Goal: Complete application form: Complete application form

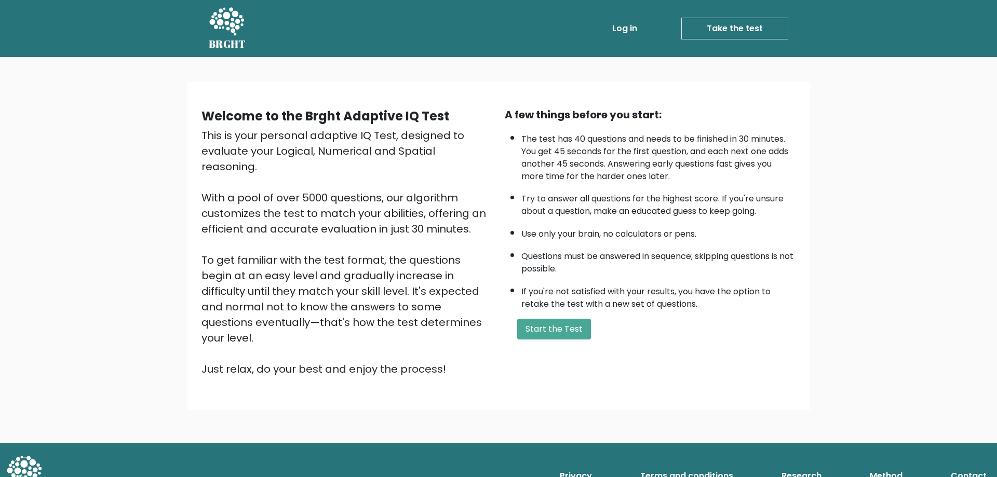
click at [568, 346] on div "Welcome to the Brght Adaptive IQ Test This is your personal adaptive IQ Test, d…" at bounding box center [498, 246] width 606 height 278
click at [570, 338] on button "Start the Test" at bounding box center [554, 329] width 74 height 21
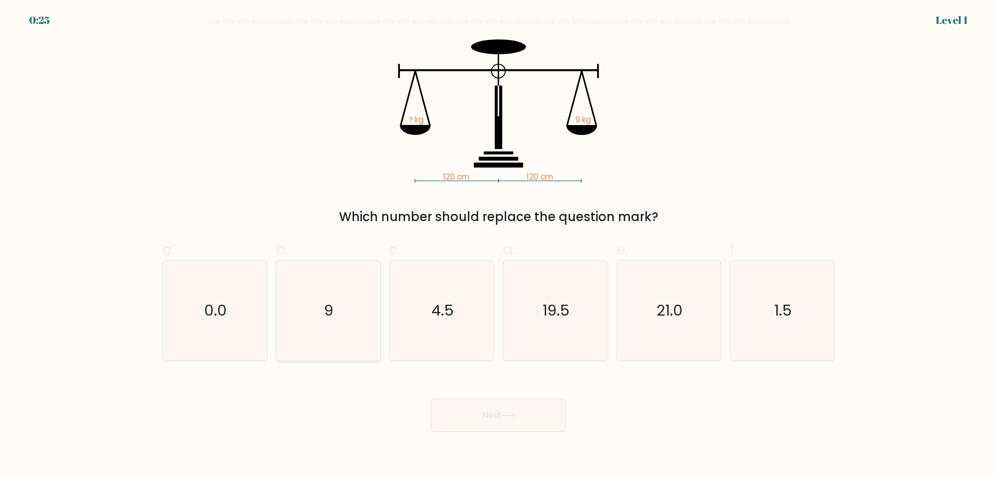
click at [321, 287] on icon "9" at bounding box center [328, 311] width 100 height 100
click at [498, 246] on input "b. 9" at bounding box center [498, 242] width 1 height 7
radio input "true"
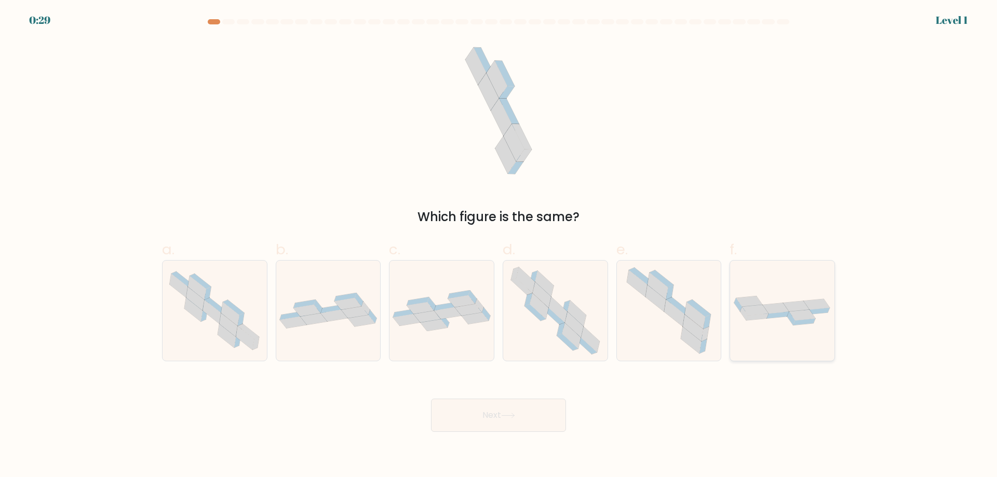
click at [800, 337] on div at bounding box center [781, 310] width 105 height 101
click at [499, 246] on input "f." at bounding box center [498, 242] width 1 height 7
radio input "true"
click at [513, 421] on button "Next" at bounding box center [498, 415] width 135 height 33
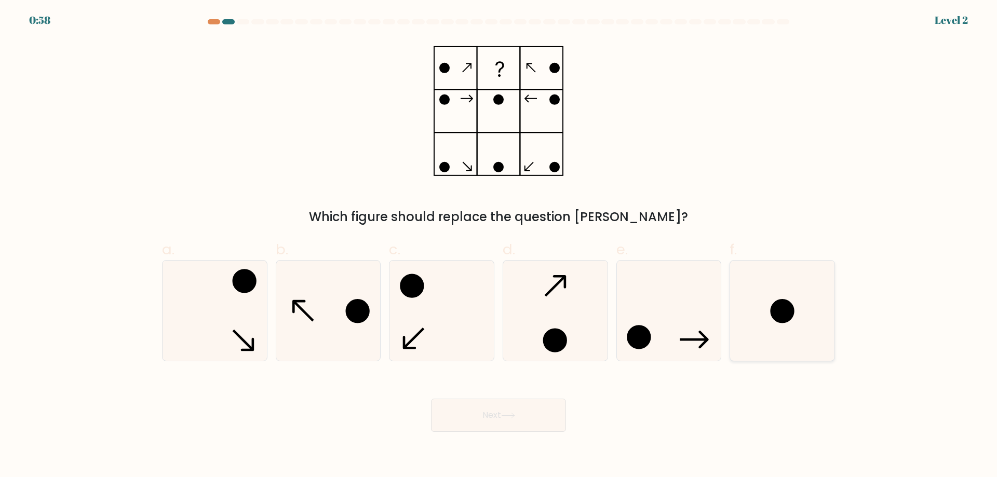
click at [797, 304] on icon at bounding box center [782, 311] width 100 height 100
click at [499, 246] on input "f." at bounding box center [498, 242] width 1 height 7
radio input "true"
click at [561, 427] on button "Next" at bounding box center [498, 415] width 135 height 33
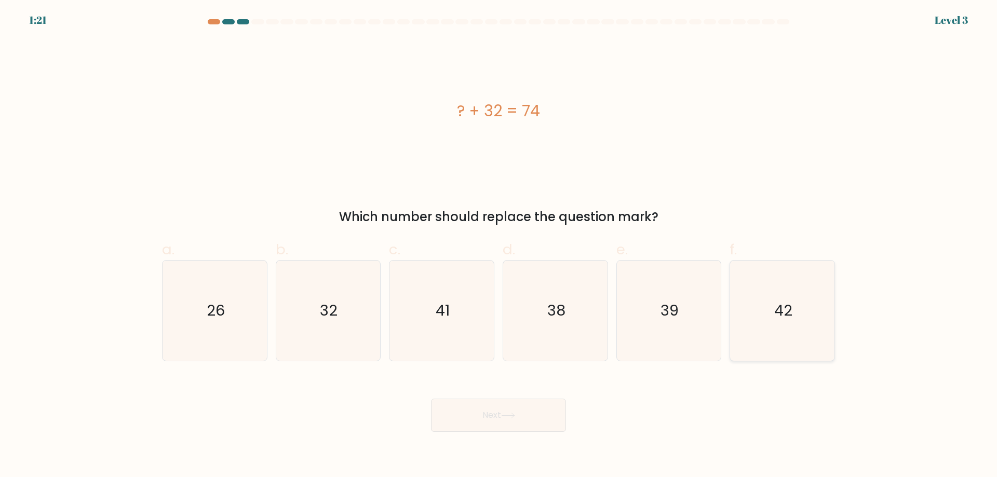
click at [776, 316] on text "42" at bounding box center [783, 310] width 18 height 21
click at [499, 246] on input "f. 42" at bounding box center [498, 242] width 1 height 7
radio input "true"
click at [504, 418] on icon at bounding box center [508, 416] width 14 height 6
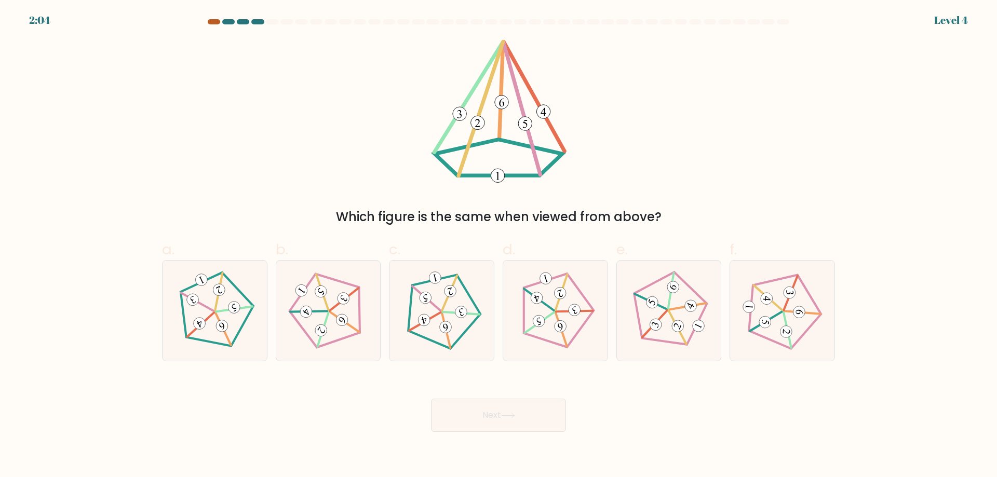
click at [215, 22] on div at bounding box center [214, 21] width 12 height 5
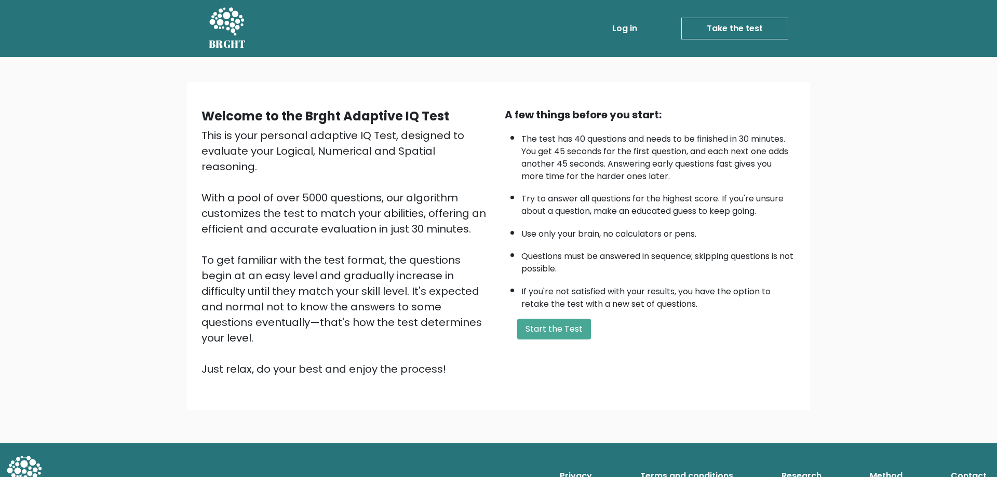
drag, startPoint x: 589, startPoint y: 371, endPoint x: 562, endPoint y: 317, distance: 60.1
click at [589, 371] on div "Welcome to the Brght Adaptive IQ Test This is your personal adaptive IQ Test, d…" at bounding box center [498, 246] width 623 height 328
click at [562, 317] on div "A few things before you start: The test has 40 questions and needs to be finish…" at bounding box center [649, 242] width 303 height 270
click at [547, 333] on button "Start the Test" at bounding box center [554, 329] width 74 height 21
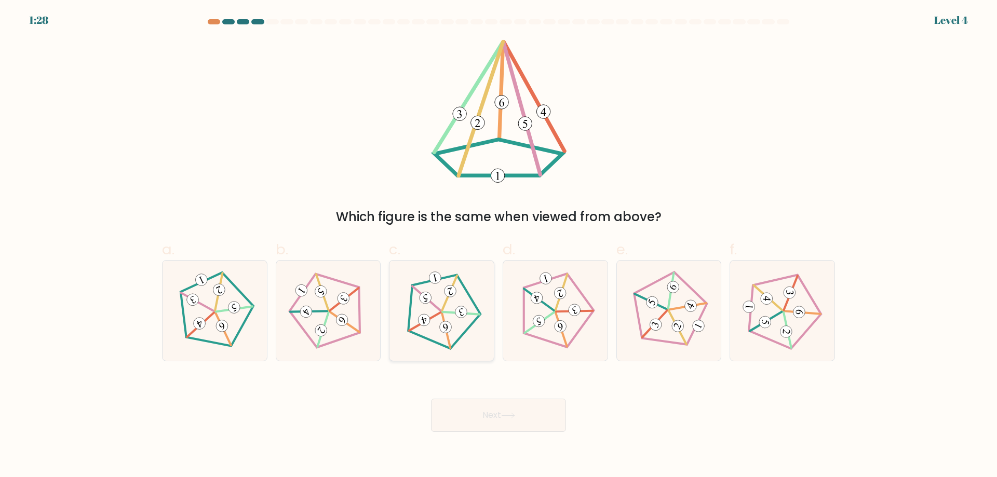
click at [461, 314] on 151 at bounding box center [461, 312] width 14 height 14
click at [498, 246] on input "c." at bounding box center [498, 242] width 1 height 7
radio input "true"
click at [507, 422] on button "Next" at bounding box center [498, 415] width 135 height 33
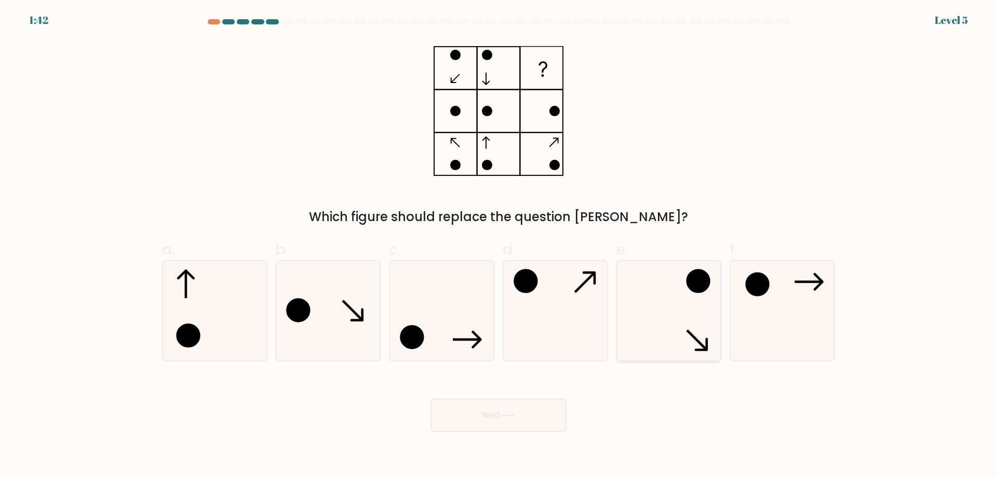
click at [664, 313] on icon at bounding box center [668, 311] width 100 height 100
click at [499, 246] on input "e." at bounding box center [498, 242] width 1 height 7
radio input "true"
click at [511, 425] on button "Next" at bounding box center [498, 415] width 135 height 33
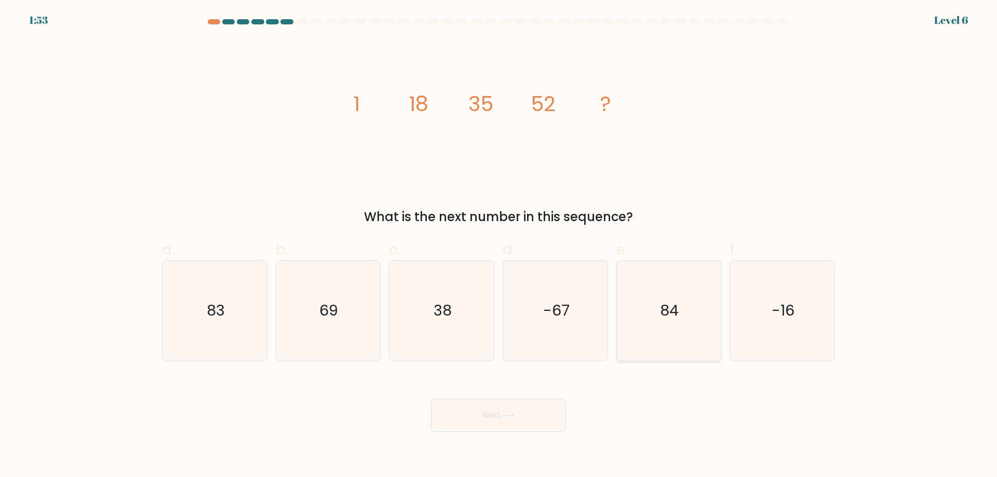
click at [667, 329] on icon "84" at bounding box center [668, 311] width 100 height 100
click at [499, 246] on input "e. 84" at bounding box center [498, 242] width 1 height 7
radio input "true"
click at [523, 426] on button "Next" at bounding box center [498, 415] width 135 height 33
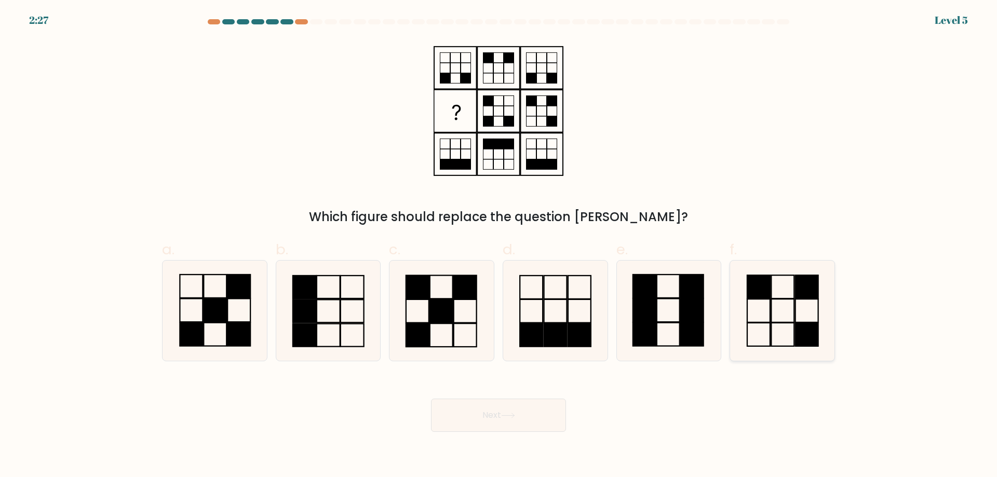
click at [831, 336] on icon at bounding box center [782, 311] width 100 height 100
click at [499, 246] on input "f." at bounding box center [498, 242] width 1 height 7
radio input "true"
click at [531, 415] on button "Next" at bounding box center [498, 415] width 135 height 33
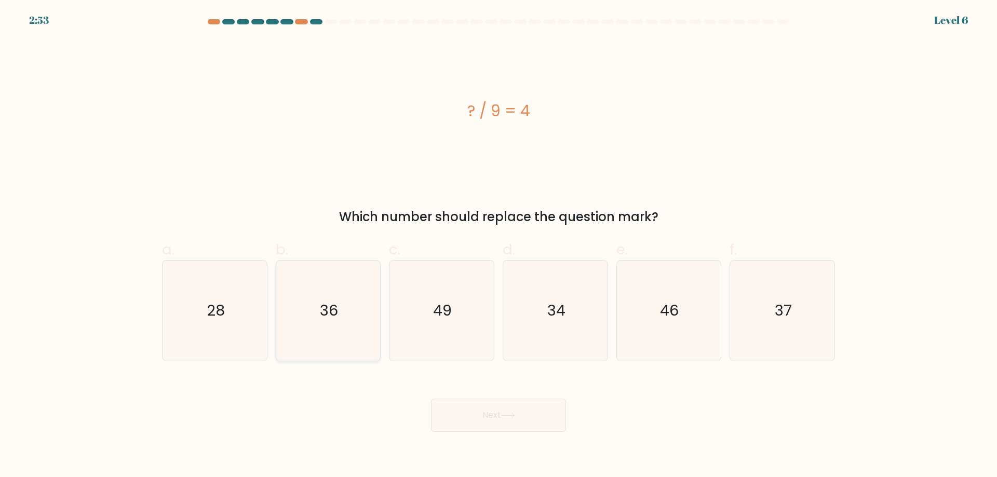
click at [355, 337] on icon "36" at bounding box center [328, 311] width 100 height 100
click at [498, 246] on input "b. 36" at bounding box center [498, 242] width 1 height 7
radio input "true"
click at [525, 403] on button "Next" at bounding box center [498, 415] width 135 height 33
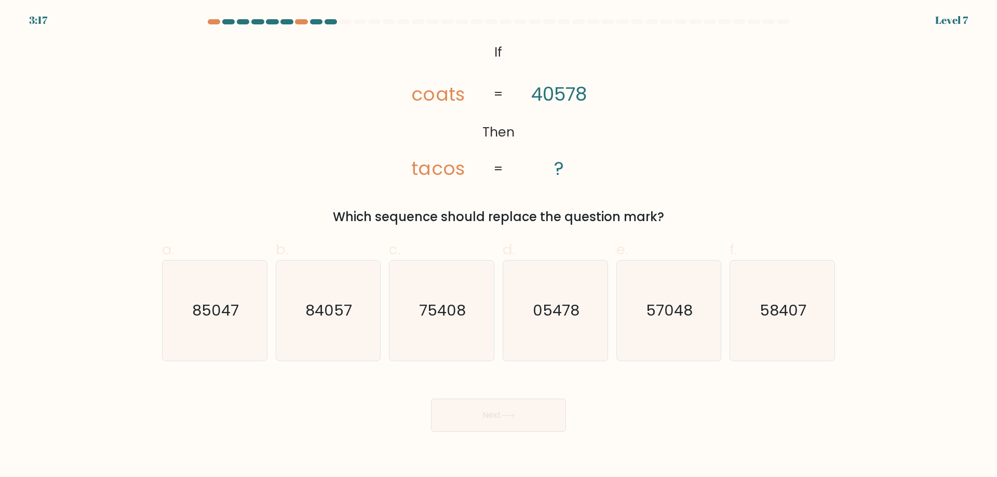
click at [452, 309] on text "75408" at bounding box center [443, 310] width 47 height 21
click at [498, 246] on input "c. 75408" at bounding box center [498, 242] width 1 height 7
radio input "true"
click at [524, 416] on button "Next" at bounding box center [498, 415] width 135 height 33
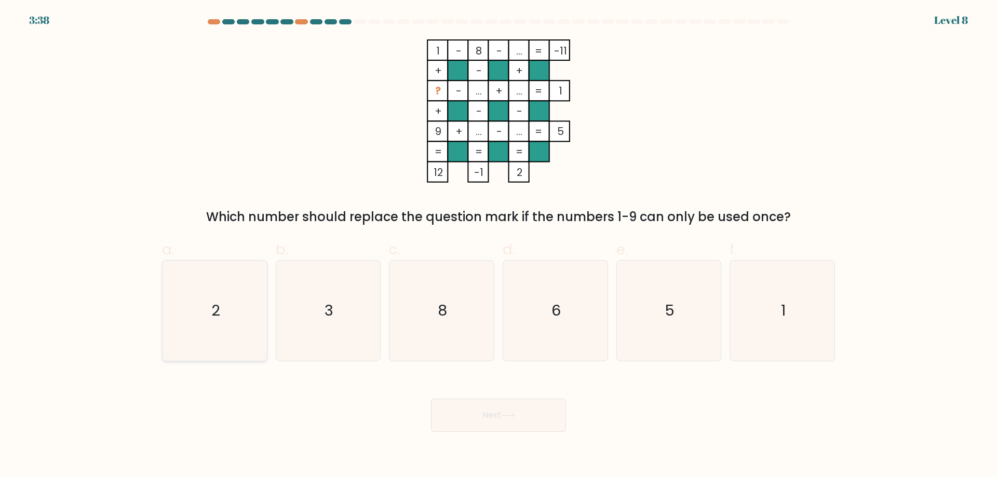
click at [198, 317] on icon "2" at bounding box center [215, 311] width 100 height 100
click at [498, 246] on input "a. 2" at bounding box center [498, 242] width 1 height 7
radio input "true"
click at [481, 420] on button "Next" at bounding box center [498, 415] width 135 height 33
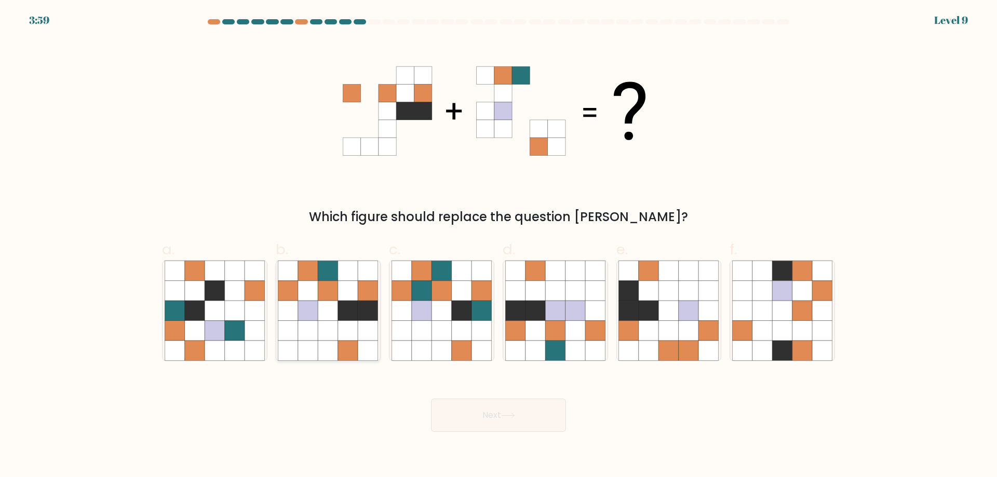
click at [338, 305] on icon at bounding box center [328, 311] width 20 height 20
click at [498, 246] on input "b." at bounding box center [498, 242] width 1 height 7
radio input "true"
click at [524, 409] on button "Next" at bounding box center [498, 415] width 135 height 33
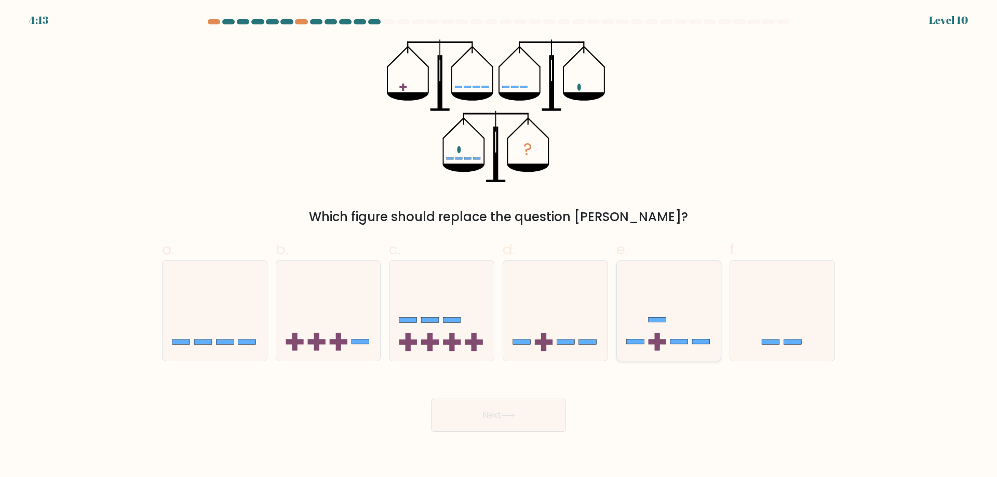
click at [652, 328] on icon at bounding box center [669, 310] width 104 height 86
click at [499, 246] on input "e." at bounding box center [498, 242] width 1 height 7
radio input "true"
click at [521, 413] on button "Next" at bounding box center [498, 415] width 135 height 33
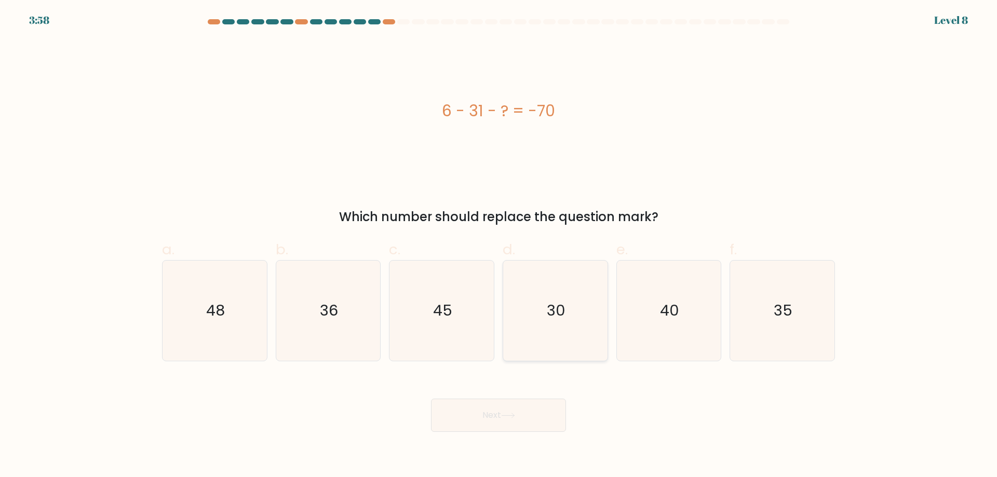
click at [550, 330] on icon "30" at bounding box center [555, 311] width 100 height 100
click at [499, 246] on input "d. 30" at bounding box center [498, 242] width 1 height 7
radio input "true"
click at [509, 408] on button "Next" at bounding box center [498, 415] width 135 height 33
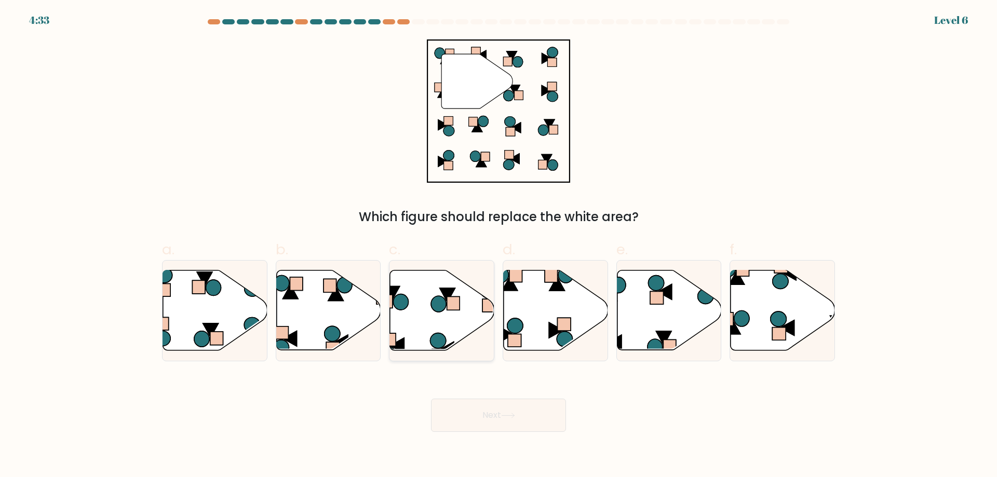
drag, startPoint x: 406, startPoint y: 329, endPoint x: 505, endPoint y: 397, distance: 119.8
click at [408, 329] on icon at bounding box center [442, 310] width 104 height 80
click at [498, 246] on input "c." at bounding box center [498, 242] width 1 height 7
radio input "true"
click at [512, 411] on button "Next" at bounding box center [498, 415] width 135 height 33
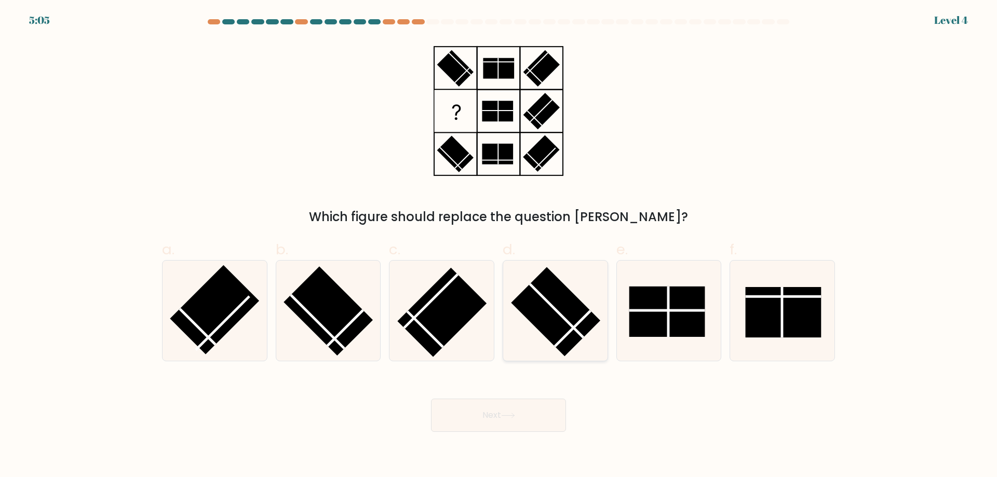
click at [550, 334] on rect at bounding box center [555, 311] width 89 height 89
click at [499, 246] on input "d." at bounding box center [498, 242] width 1 height 7
radio input "true"
click at [525, 420] on button "Next" at bounding box center [498, 415] width 135 height 33
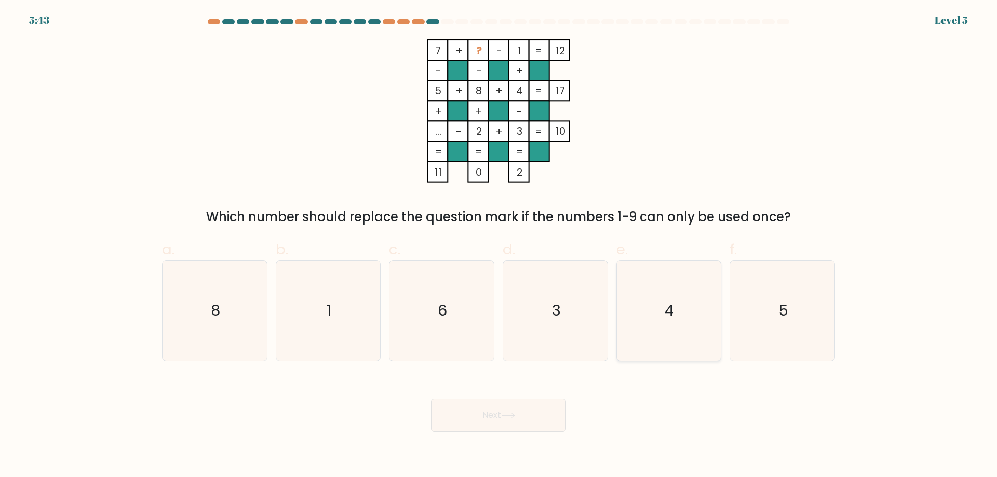
click at [652, 310] on icon "4" at bounding box center [668, 311] width 100 height 100
click at [499, 246] on input "e. 4" at bounding box center [498, 242] width 1 height 7
radio input "true"
click at [497, 421] on button "Next" at bounding box center [498, 415] width 135 height 33
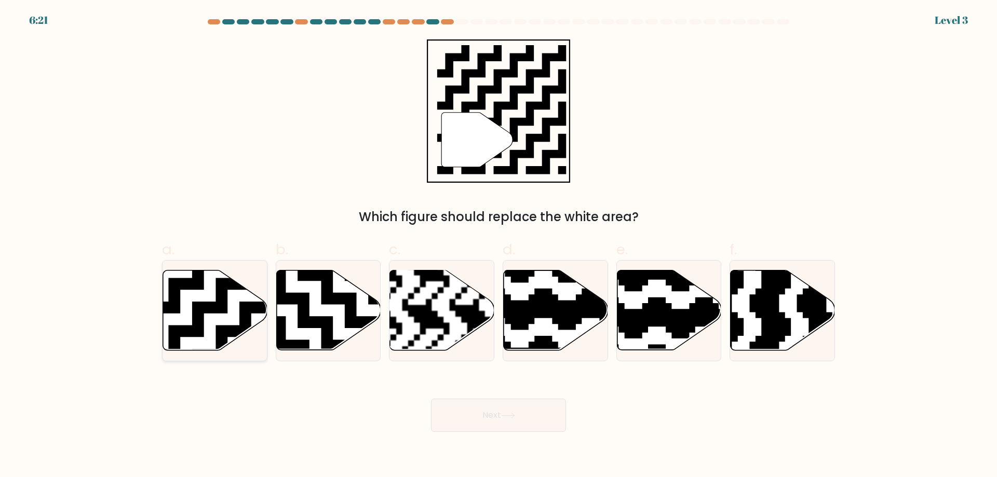
click at [240, 306] on icon at bounding box center [251, 266] width 189 height 189
click at [498, 246] on input "a." at bounding box center [498, 242] width 1 height 7
radio input "true"
click at [508, 421] on button "Next" at bounding box center [498, 415] width 135 height 33
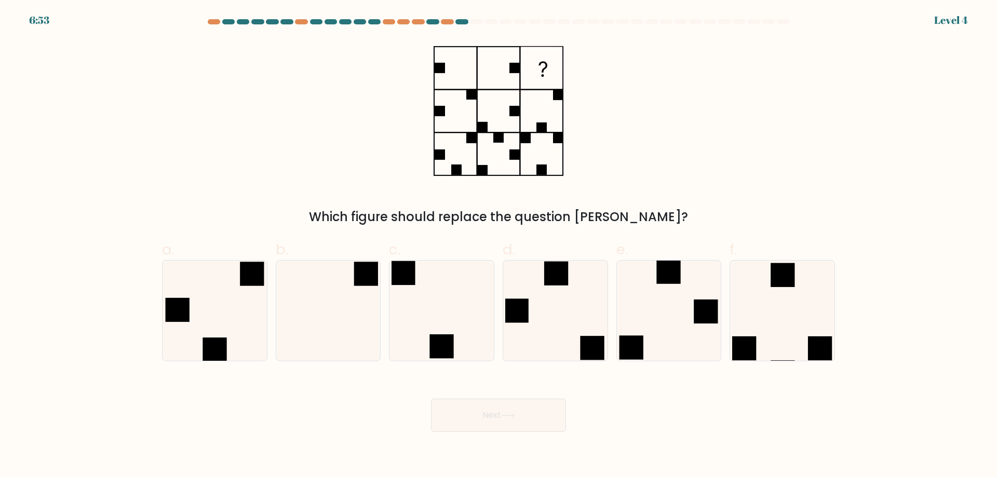
drag, startPoint x: 673, startPoint y: 364, endPoint x: 653, endPoint y: 382, distance: 26.9
click at [673, 363] on form at bounding box center [498, 225] width 997 height 413
drag, startPoint x: 718, startPoint y: 292, endPoint x: 694, endPoint y: 326, distance: 41.3
click at [717, 292] on icon at bounding box center [668, 311] width 100 height 100
click at [499, 246] on input "e." at bounding box center [498, 242] width 1 height 7
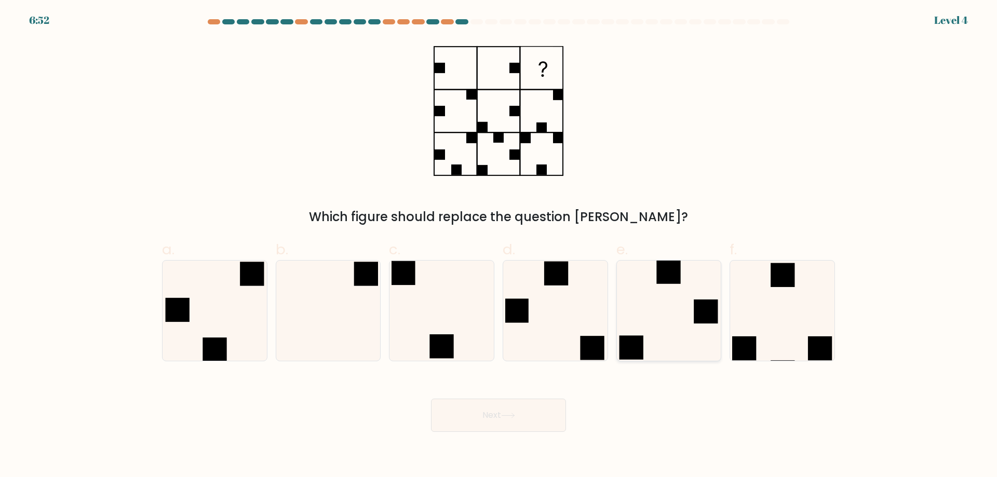
radio input "true"
click at [562, 410] on button "Next" at bounding box center [498, 415] width 135 height 33
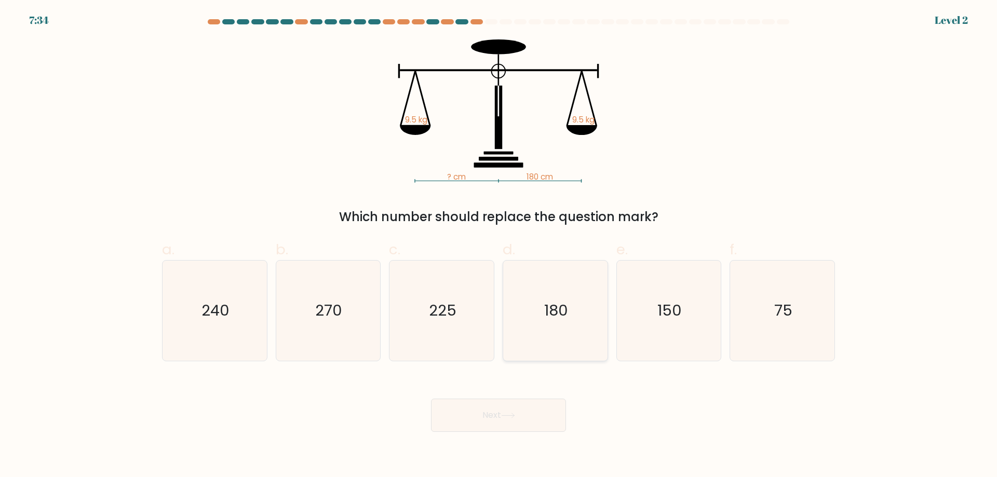
click at [562, 324] on icon "180" at bounding box center [555, 311] width 100 height 100
click at [499, 246] on input "d. 180" at bounding box center [498, 242] width 1 height 7
radio input "true"
click at [518, 402] on button "Next" at bounding box center [498, 415] width 135 height 33
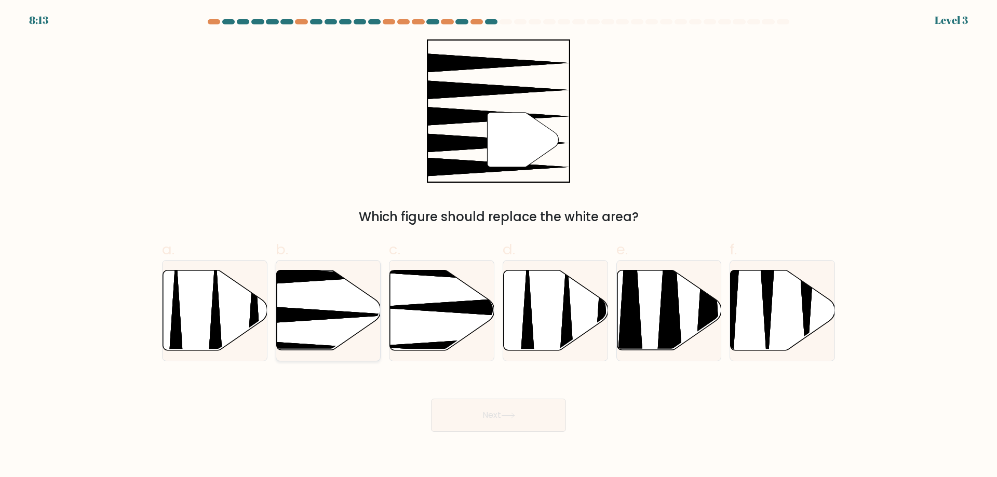
drag, startPoint x: 317, startPoint y: 305, endPoint x: 446, endPoint y: 366, distance: 143.3
click at [317, 304] on icon at bounding box center [328, 310] width 104 height 80
click at [498, 246] on input "b." at bounding box center [498, 242] width 1 height 7
radio input "true"
click at [490, 391] on div "Next" at bounding box center [498, 403] width 685 height 58
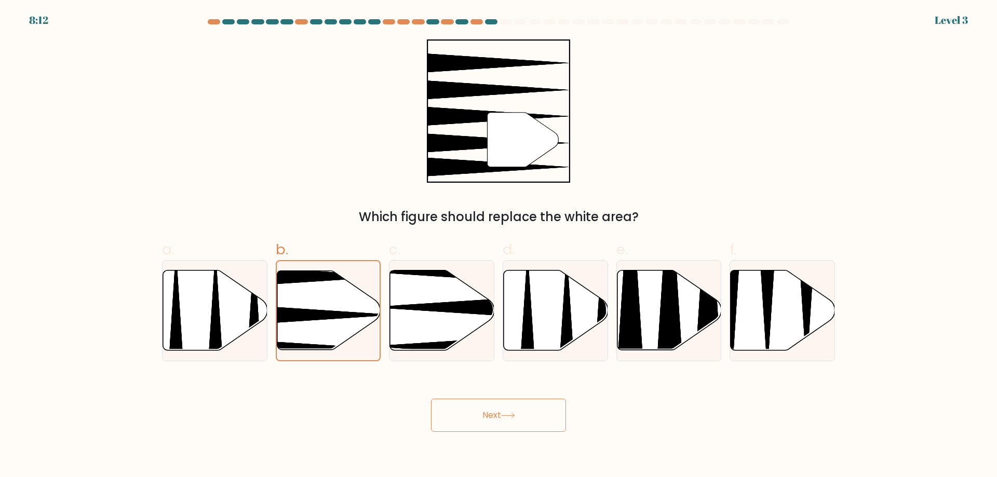
click at [498, 411] on button "Next" at bounding box center [498, 415] width 135 height 33
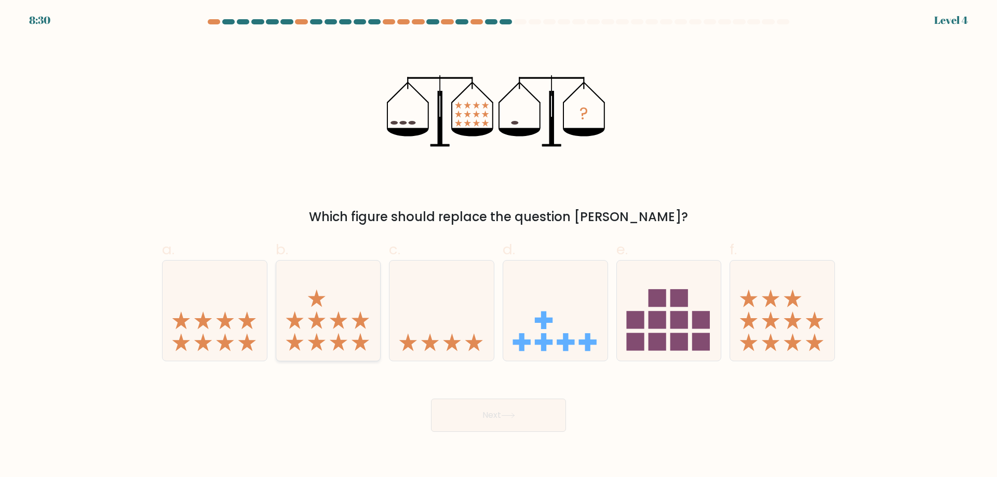
click at [324, 293] on icon at bounding box center [328, 310] width 104 height 86
click at [498, 246] on input "b." at bounding box center [498, 242] width 1 height 7
radio input "true"
click at [476, 410] on button "Next" at bounding box center [498, 415] width 135 height 33
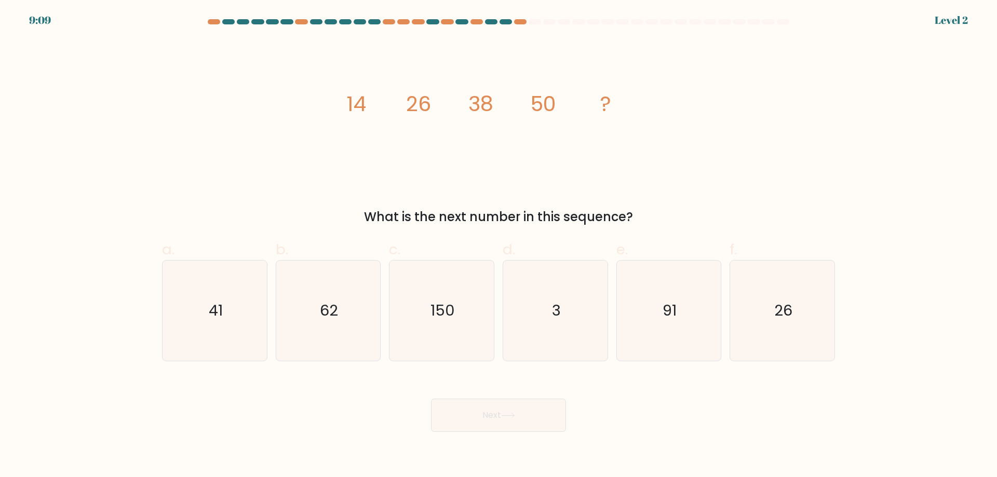
drag, startPoint x: 348, startPoint y: 309, endPoint x: 475, endPoint y: 398, distance: 155.1
click at [348, 309] on icon "62" at bounding box center [328, 311] width 100 height 100
click at [498, 246] on input "b. 62" at bounding box center [498, 242] width 1 height 7
radio input "true"
click at [490, 413] on button "Next" at bounding box center [498, 415] width 135 height 33
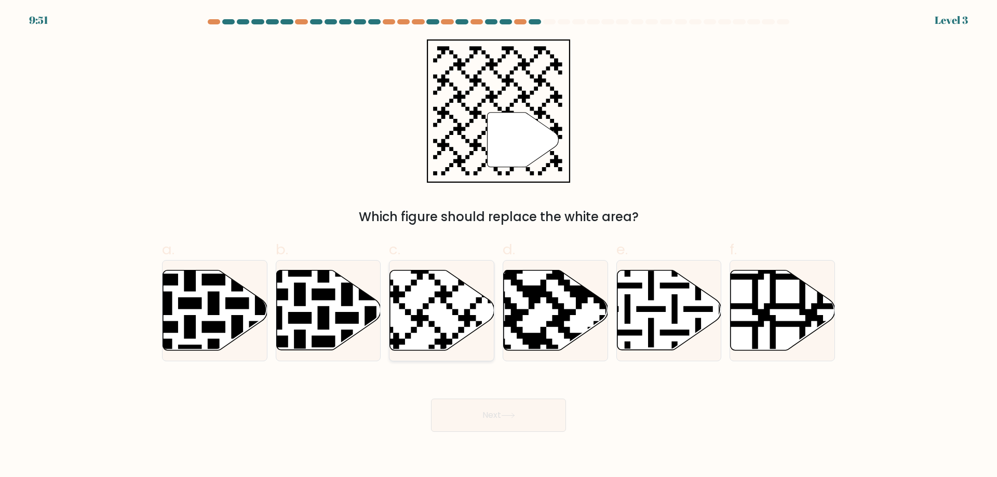
click at [469, 349] on icon at bounding box center [441, 311] width 104 height 82
click at [498, 246] on input "c." at bounding box center [498, 242] width 1 height 7
radio input "true"
click at [515, 403] on button "Next" at bounding box center [498, 415] width 135 height 33
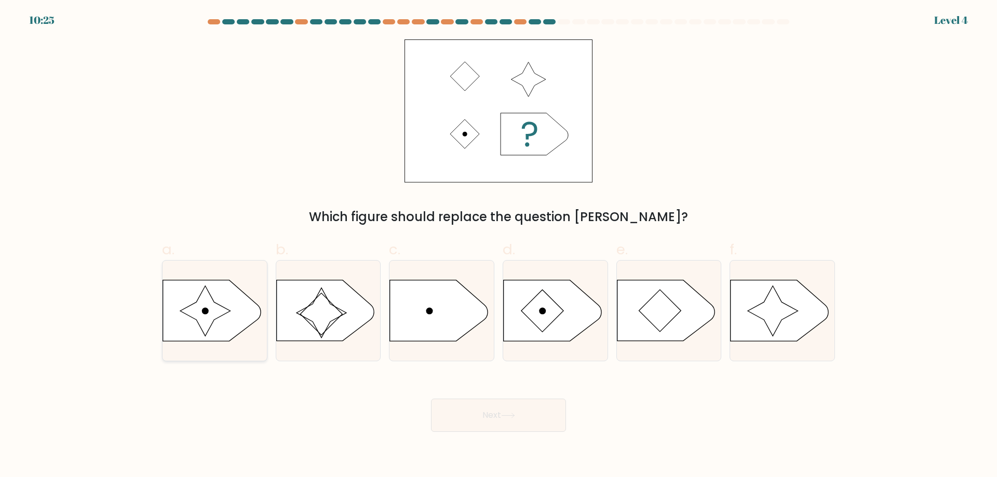
click at [197, 323] on icon at bounding box center [212, 310] width 98 height 61
click at [498, 246] on input "a." at bounding box center [498, 242] width 1 height 7
radio input "true"
click at [512, 416] on icon at bounding box center [508, 416] width 14 height 6
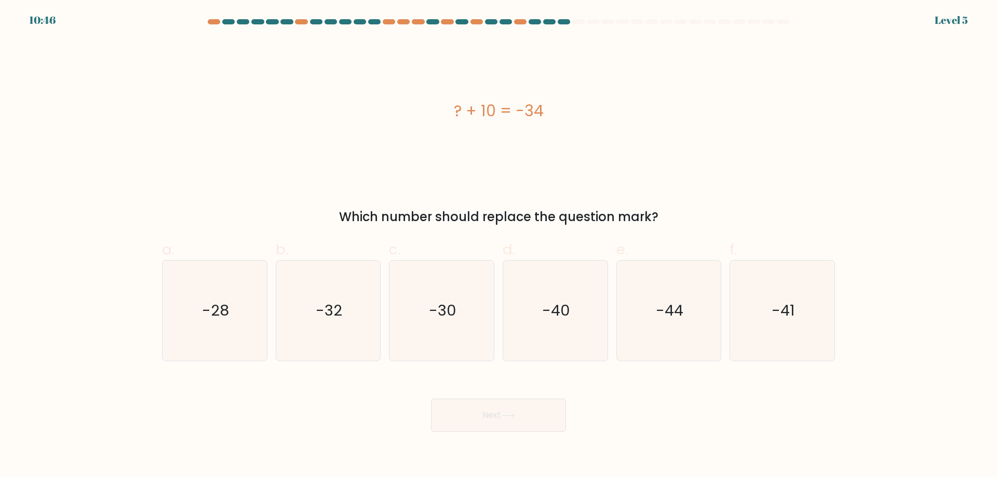
drag, startPoint x: 676, startPoint y: 305, endPoint x: 622, endPoint y: 369, distance: 83.6
click at [676, 305] on text "-44" at bounding box center [670, 310] width 28 height 21
click at [499, 246] on input "e. -44" at bounding box center [498, 242] width 1 height 7
radio input "true"
click at [533, 408] on button "Next" at bounding box center [498, 415] width 135 height 33
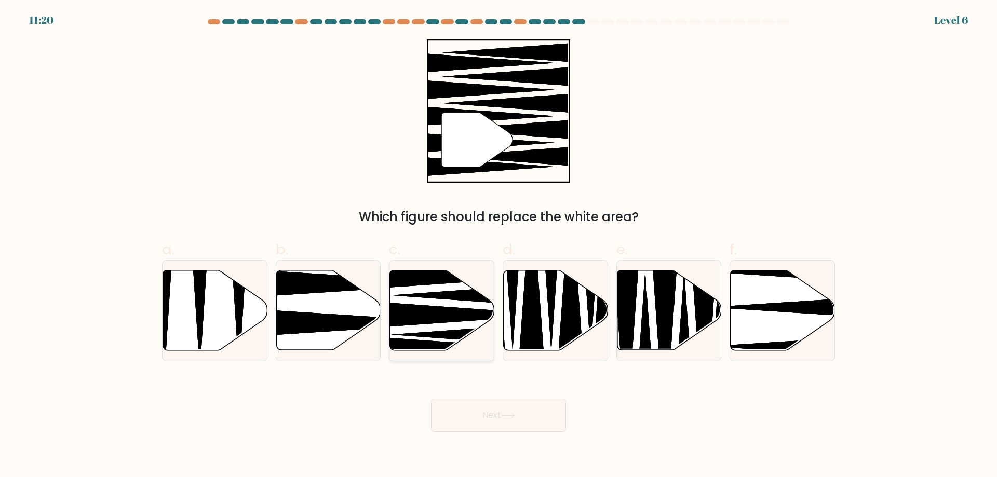
click at [441, 312] on icon at bounding box center [462, 314] width 187 height 27
click at [498, 246] on input "c." at bounding box center [498, 242] width 1 height 7
radio input "true"
click at [532, 412] on button "Next" at bounding box center [498, 415] width 135 height 33
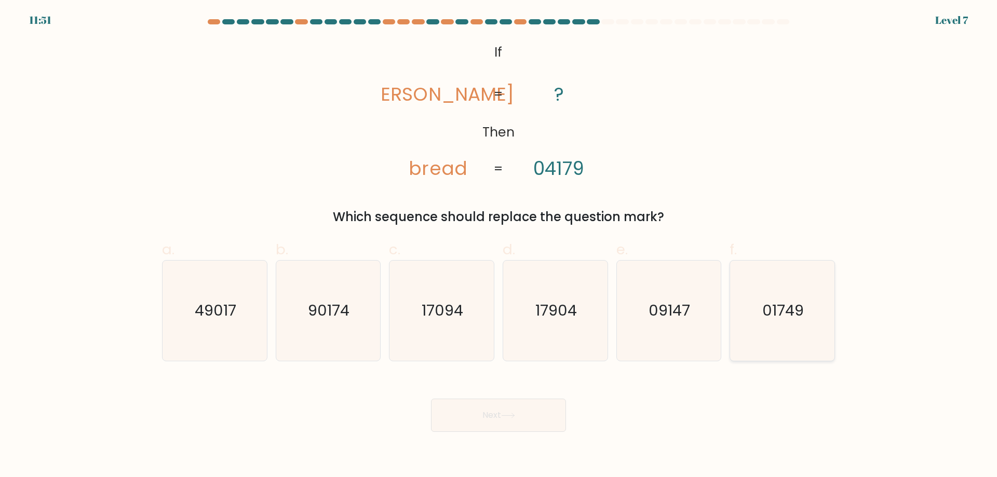
click at [760, 305] on icon "01749" at bounding box center [782, 311] width 100 height 100
click at [499, 246] on input "f. 01749" at bounding box center [498, 242] width 1 height 7
radio input "true"
click at [497, 401] on button "Next" at bounding box center [498, 415] width 135 height 33
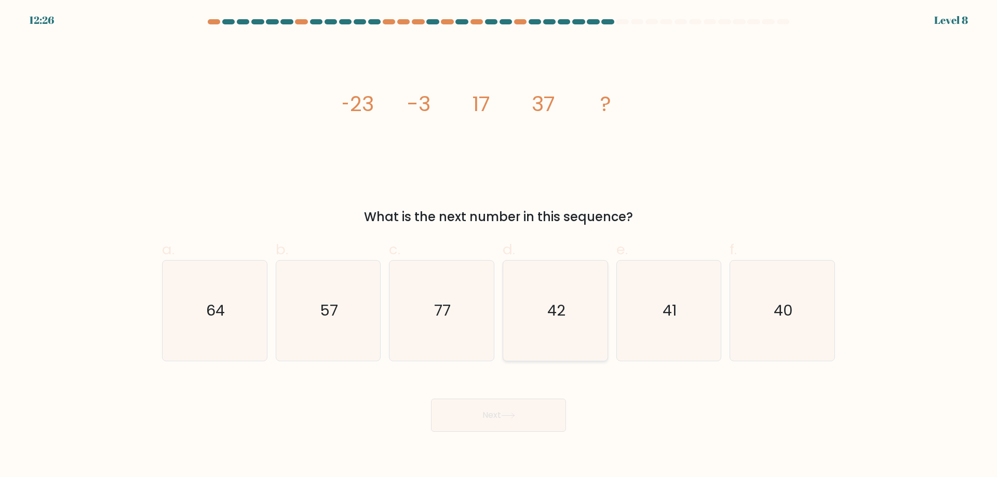
click at [582, 331] on icon "42" at bounding box center [555, 311] width 100 height 100
click at [499, 246] on input "d. 42" at bounding box center [498, 242] width 1 height 7
radio input "true"
click at [516, 407] on button "Next" at bounding box center [498, 415] width 135 height 33
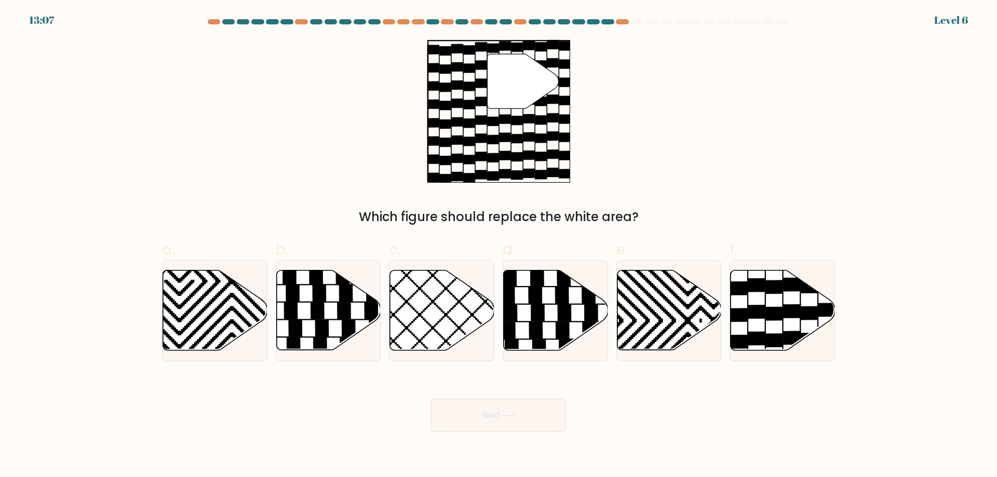
click at [386, 289] on div "c." at bounding box center [442, 300] width 114 height 123
click at [290, 315] on icon at bounding box center [290, 311] width 13 height 17
click at [498, 246] on input "b." at bounding box center [498, 242] width 1 height 7
radio input "true"
click at [503, 430] on button "Next" at bounding box center [498, 415] width 135 height 33
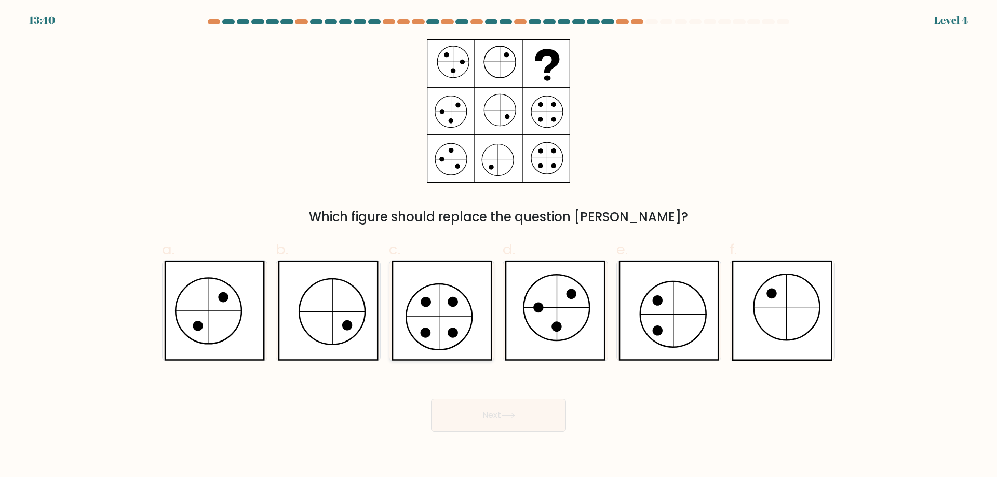
click at [399, 303] on icon at bounding box center [441, 311] width 101 height 100
click at [498, 246] on input "c." at bounding box center [498, 242] width 1 height 7
radio input "true"
click at [525, 433] on body "13:40 Level 4" at bounding box center [498, 238] width 997 height 477
click at [533, 423] on button "Next" at bounding box center [498, 415] width 135 height 33
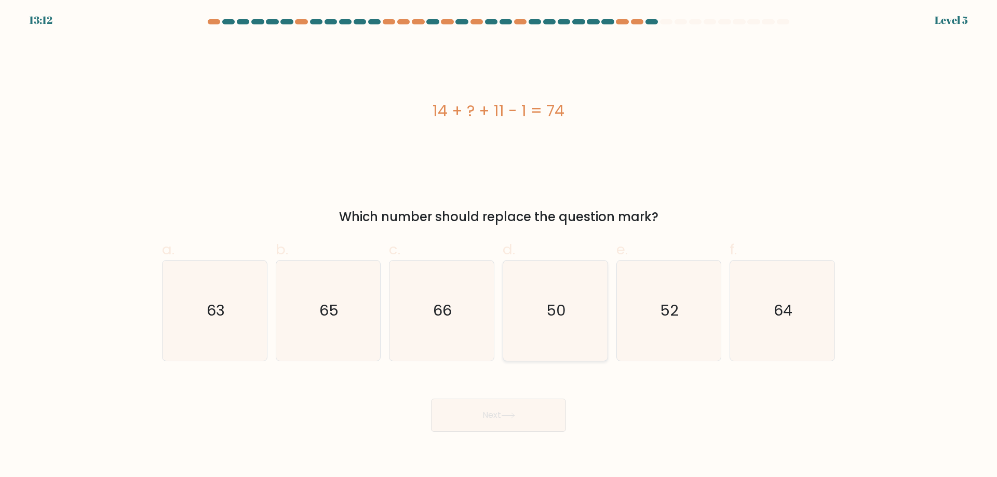
click at [569, 321] on icon "50" at bounding box center [555, 311] width 100 height 100
click at [499, 246] on input "d. 50" at bounding box center [498, 242] width 1 height 7
radio input "true"
click at [511, 420] on button "Next" at bounding box center [498, 415] width 135 height 33
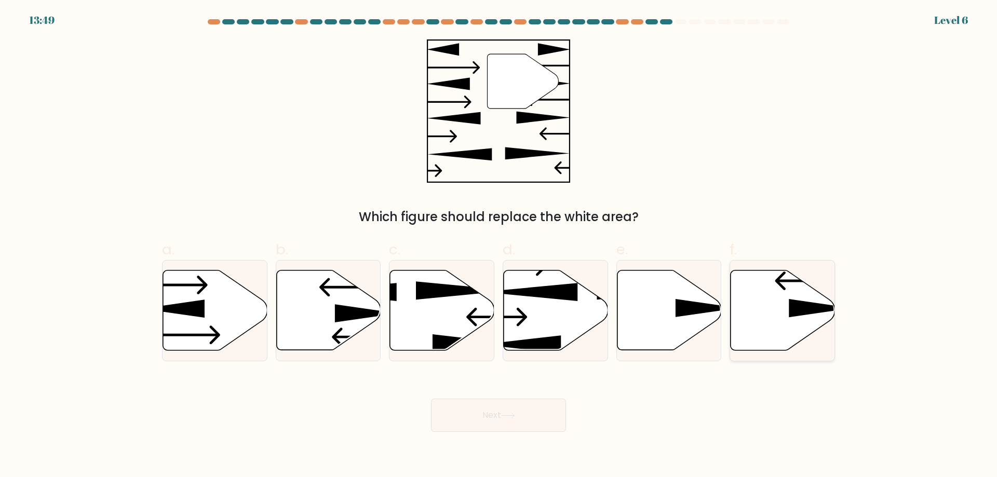
click at [784, 315] on icon at bounding box center [782, 310] width 104 height 80
click at [499, 246] on input "f." at bounding box center [498, 242] width 1 height 7
radio input "true"
click at [522, 420] on button "Next" at bounding box center [498, 415] width 135 height 33
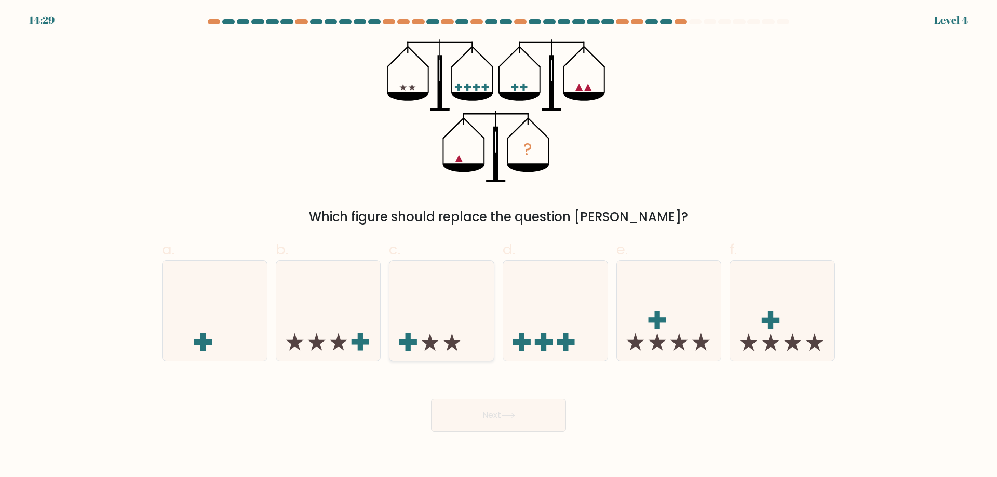
click at [440, 347] on icon at bounding box center [441, 310] width 104 height 86
click at [498, 246] on input "c." at bounding box center [498, 242] width 1 height 7
radio input "true"
click at [494, 406] on button "Next" at bounding box center [498, 415] width 135 height 33
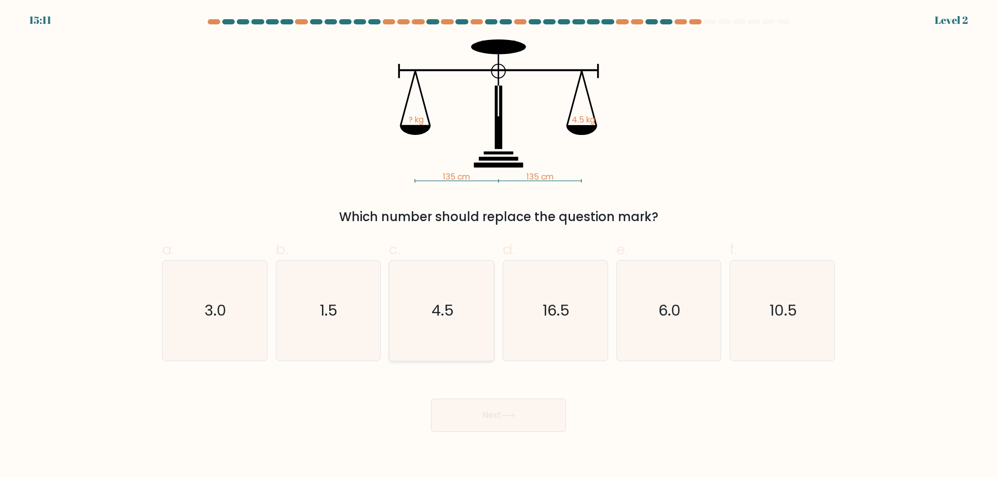
drag, startPoint x: 439, startPoint y: 303, endPoint x: 469, endPoint y: 328, distance: 39.4
click at [440, 303] on text "4.5" at bounding box center [442, 310] width 22 height 21
click at [498, 246] on input "c. 4.5" at bounding box center [498, 242] width 1 height 7
radio input "true"
click at [523, 425] on button "Next" at bounding box center [498, 415] width 135 height 33
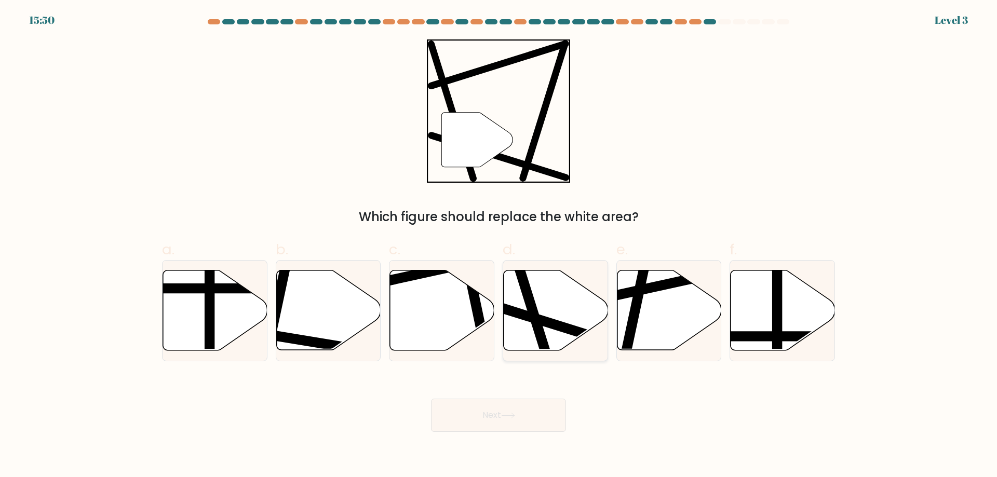
click at [540, 320] on line at bounding box center [520, 268] width 62 height 197
click at [499, 246] on input "d." at bounding box center [498, 242] width 1 height 7
radio input "true"
click at [493, 437] on body "15:50 Level 3" at bounding box center [498, 238] width 997 height 477
click at [512, 424] on button "Next" at bounding box center [498, 415] width 135 height 33
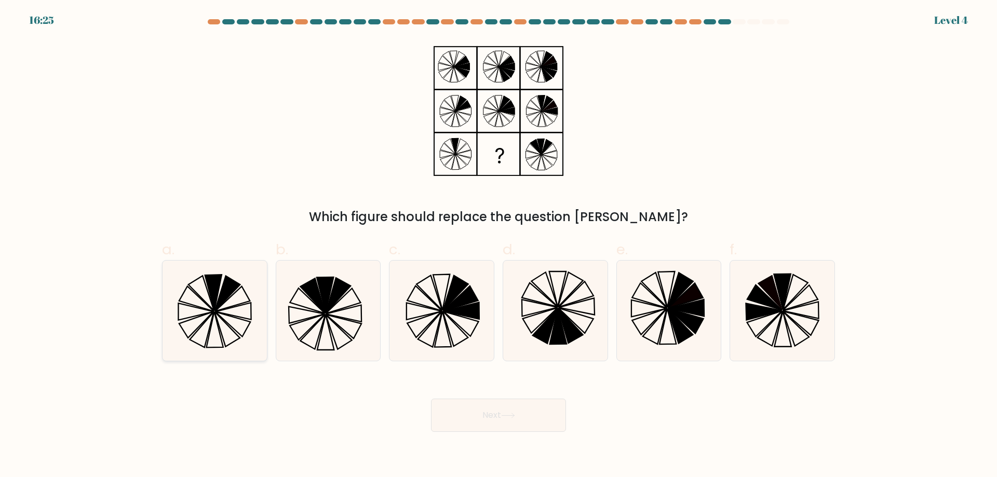
click at [195, 300] on icon at bounding box center [215, 311] width 100 height 100
click at [498, 246] on input "a." at bounding box center [498, 242] width 1 height 7
radio input "true"
click at [476, 420] on button "Next" at bounding box center [498, 415] width 135 height 33
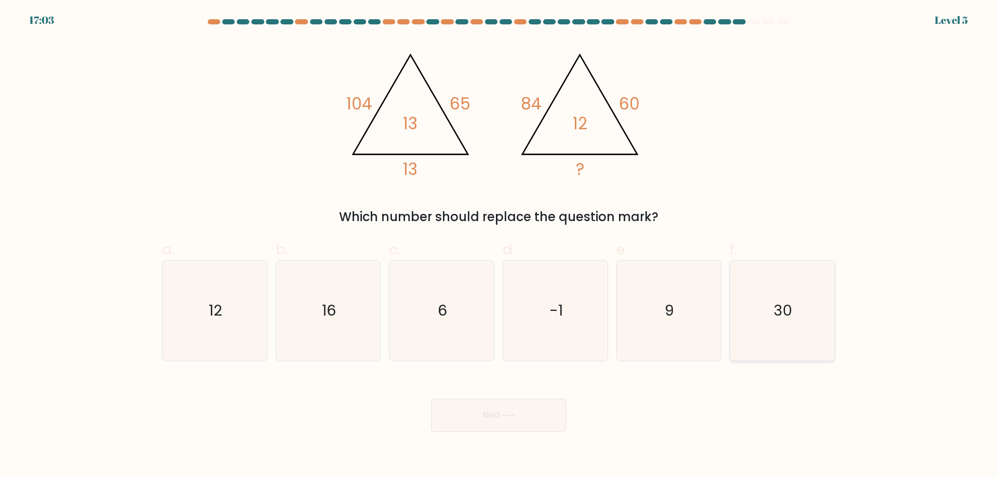
click at [763, 320] on icon "30" at bounding box center [782, 311] width 100 height 100
click at [499, 246] on input "f. 30" at bounding box center [498, 242] width 1 height 7
radio input "true"
click at [547, 422] on button "Next" at bounding box center [498, 415] width 135 height 33
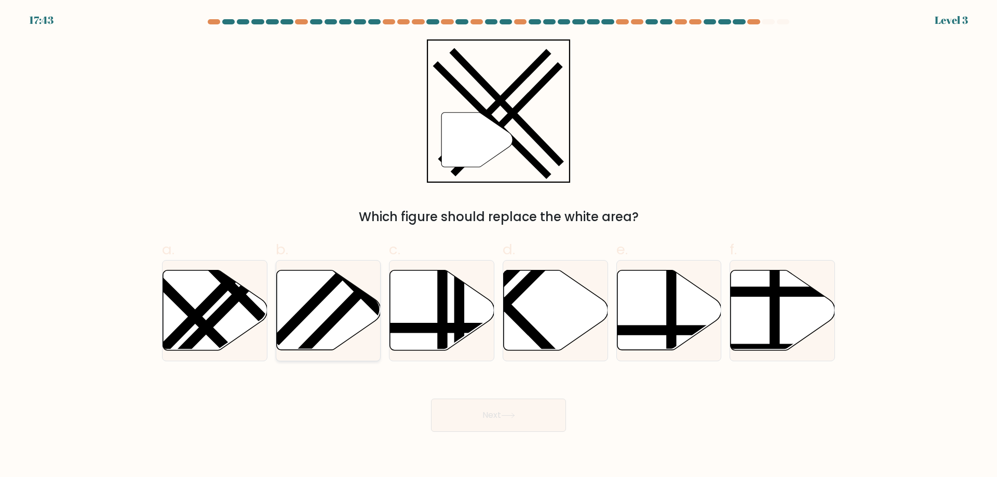
click at [349, 334] on icon at bounding box center [328, 310] width 104 height 80
click at [498, 246] on input "b." at bounding box center [498, 242] width 1 height 7
radio input "true"
drag, startPoint x: 490, startPoint y: 403, endPoint x: 496, endPoint y: 408, distance: 7.8
click at [490, 404] on button "Next" at bounding box center [498, 415] width 135 height 33
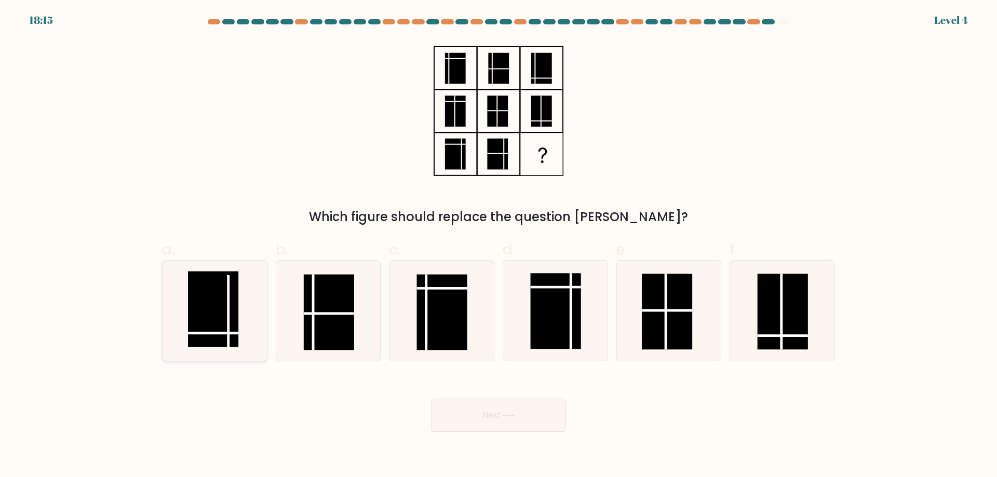
click at [233, 357] on icon at bounding box center [215, 311] width 100 height 100
click at [498, 246] on input "a." at bounding box center [498, 242] width 1 height 7
radio input "true"
click at [525, 411] on button "Next" at bounding box center [498, 415] width 135 height 33
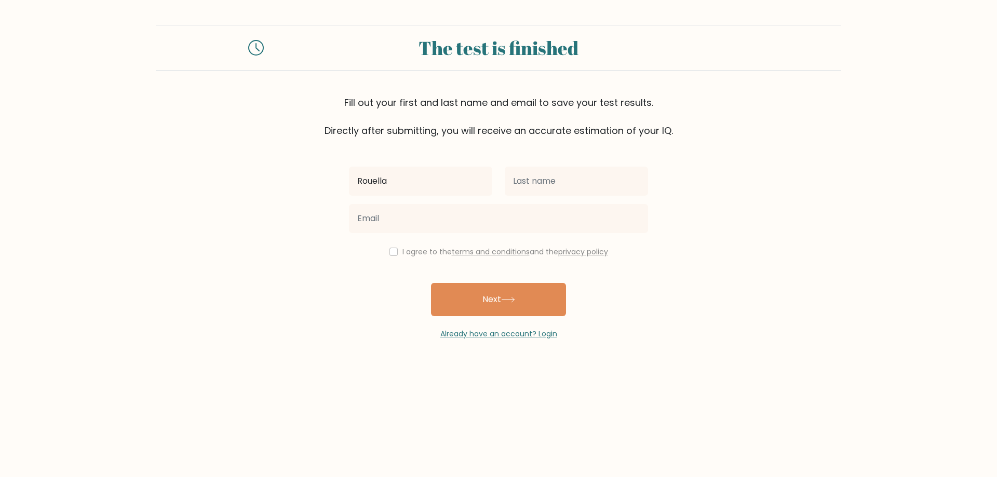
type input "Rouella"
click at [575, 168] on input "text" at bounding box center [576, 181] width 143 height 29
type input "Baylon"
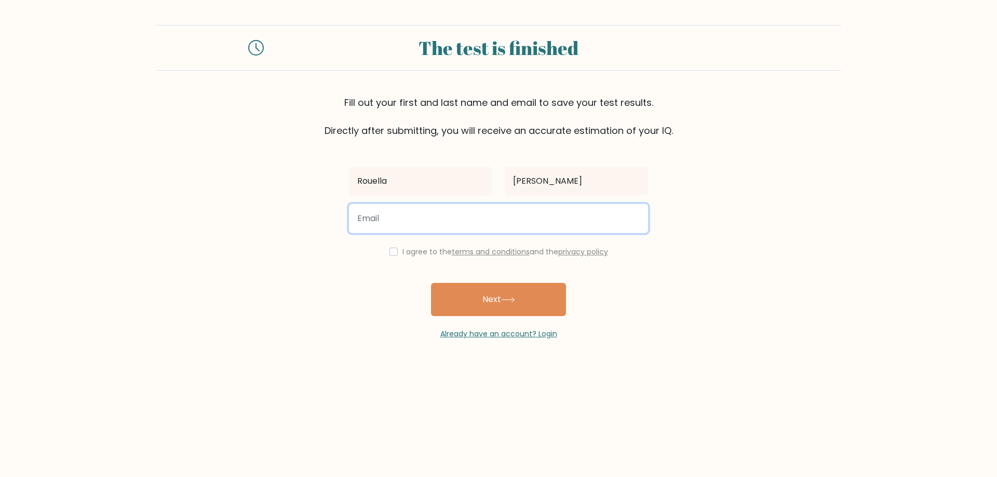
click at [540, 211] on input "email" at bounding box center [498, 218] width 299 height 29
type input "princesskiyeopta28@gmail.com"
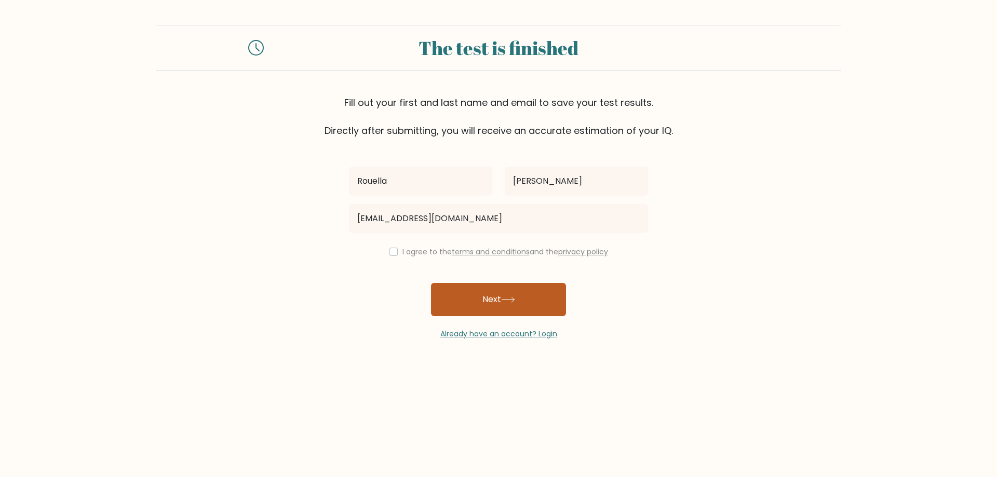
click at [490, 301] on button "Next" at bounding box center [498, 299] width 135 height 33
click at [391, 253] on input "checkbox" at bounding box center [393, 252] width 8 height 8
checkbox input "true"
click at [495, 301] on button "Next" at bounding box center [498, 299] width 135 height 33
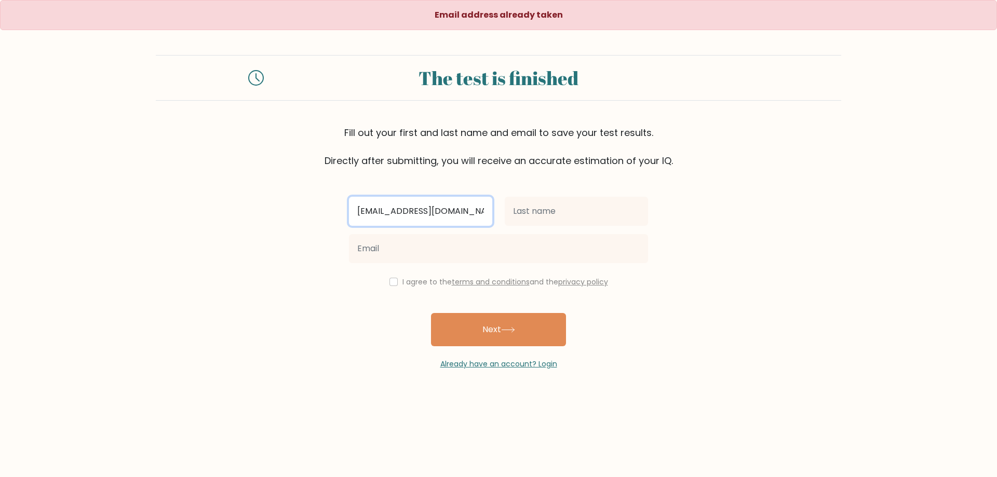
type input "baylonprincess047@gmail.com"
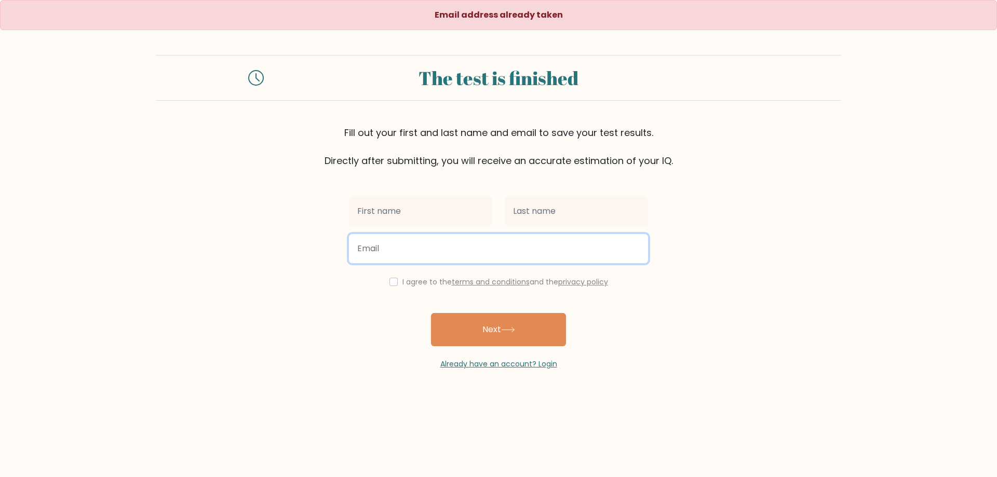
click at [465, 236] on input "email" at bounding box center [498, 248] width 299 height 29
paste input "baylonprincess047@gmail.com"
type input "baylonprincess047@gmail.com"
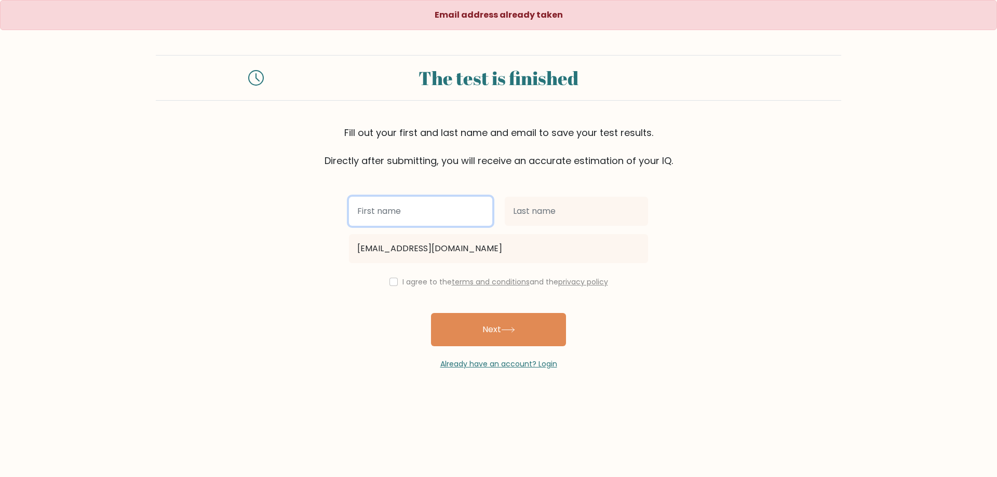
click at [417, 214] on input "text" at bounding box center [420, 211] width 143 height 29
type input "Rouella"
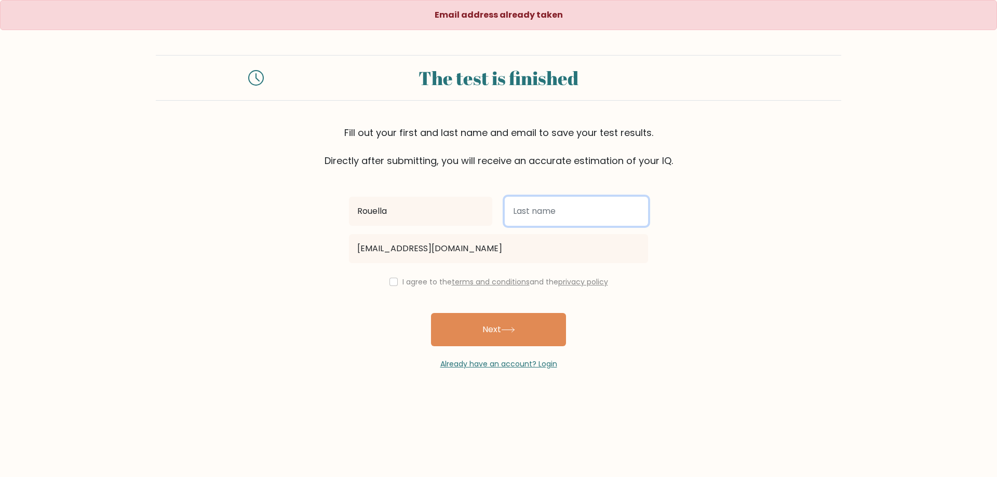
click at [539, 217] on input "text" at bounding box center [576, 211] width 143 height 29
type input "[PERSON_NAME]"
click at [389, 285] on input "checkbox" at bounding box center [393, 282] width 8 height 8
checkbox input "true"
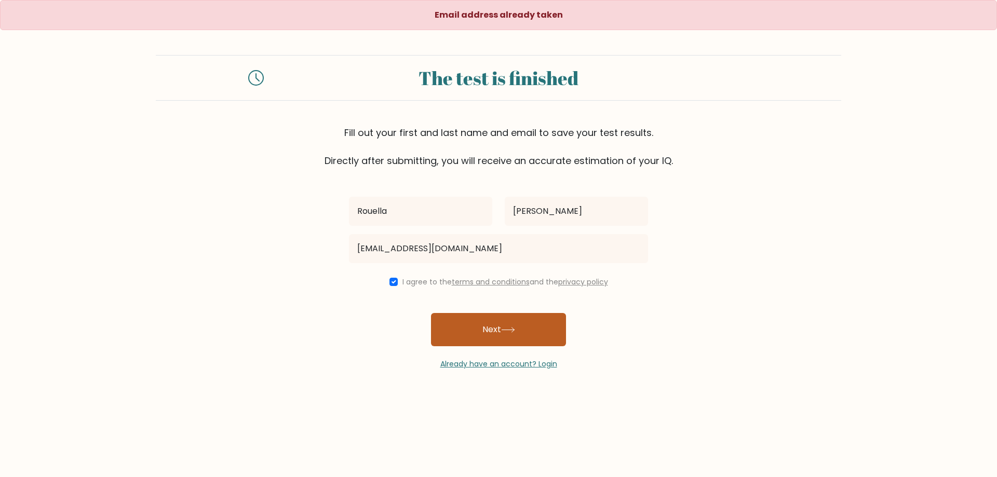
click at [496, 324] on button "Next" at bounding box center [498, 329] width 135 height 33
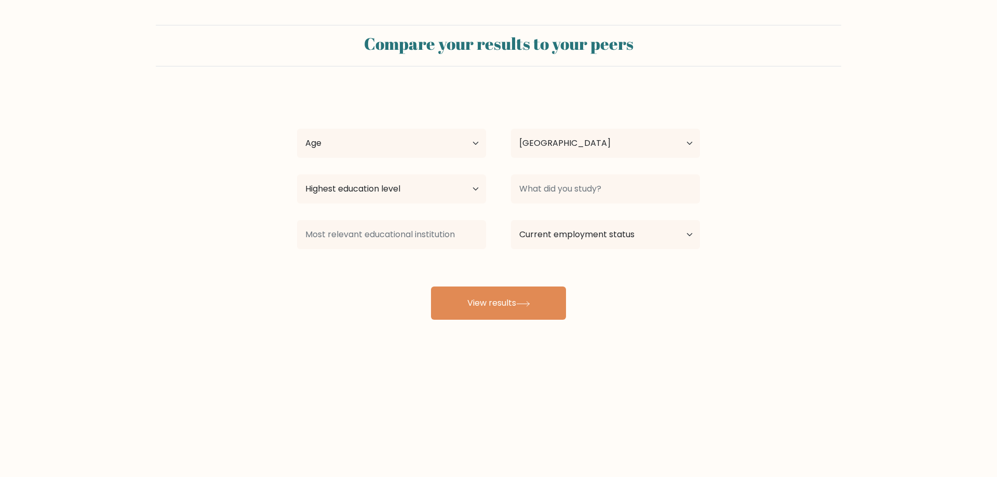
select select "PH"
click at [405, 155] on select "Age Under [DEMOGRAPHIC_DATA] [DEMOGRAPHIC_DATA] [DEMOGRAPHIC_DATA] [DEMOGRAPHIC…" at bounding box center [391, 143] width 189 height 29
select select "25_34"
click at [297, 129] on select "Age Under [DEMOGRAPHIC_DATA] [DEMOGRAPHIC_DATA] [DEMOGRAPHIC_DATA] [DEMOGRAPHIC…" at bounding box center [391, 143] width 189 height 29
click at [562, 151] on select "Country [GEOGRAPHIC_DATA] [GEOGRAPHIC_DATA] [GEOGRAPHIC_DATA] [US_STATE] [GEOGR…" at bounding box center [605, 143] width 189 height 29
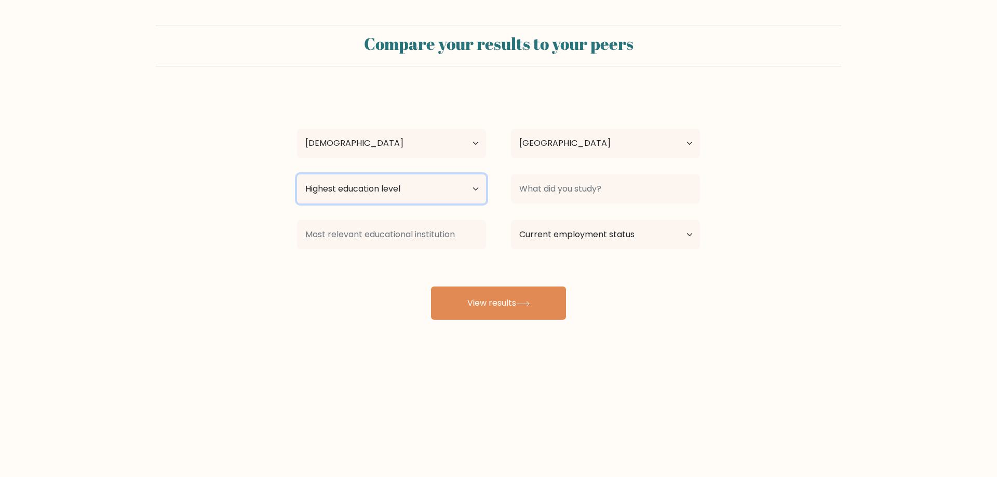
click at [361, 178] on select "Highest education level No schooling Primary Lower Secondary Upper Secondary Oc…" at bounding box center [391, 188] width 189 height 29
click at [297, 174] on select "Highest education level No schooling Primary Lower Secondary Upper Secondary Oc…" at bounding box center [391, 188] width 189 height 29
click at [367, 199] on select "Highest education level No schooling Primary Lower Secondary Upper Secondary Oc…" at bounding box center [391, 188] width 189 height 29
select select "bachelors_degree"
click at [297, 174] on select "Highest education level No schooling Primary Lower Secondary Upper Secondary Oc…" at bounding box center [391, 188] width 189 height 29
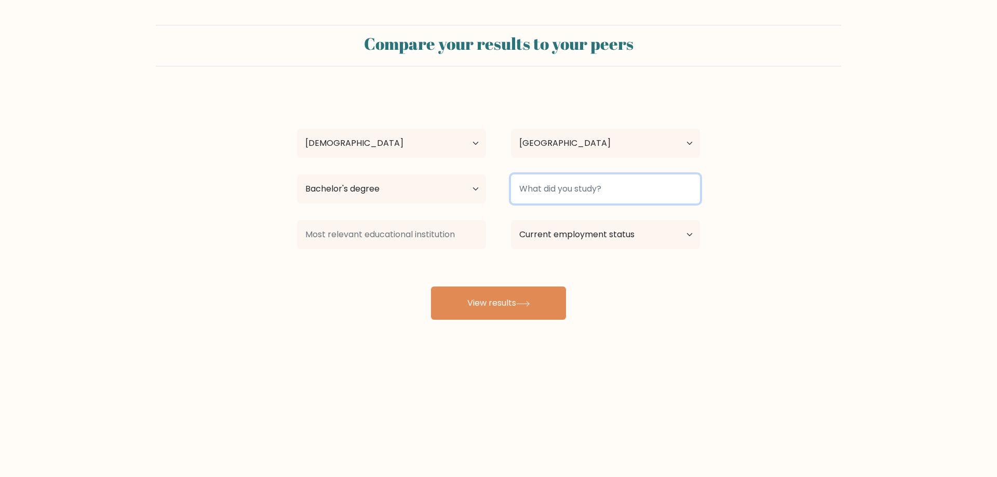
click at [562, 197] on input at bounding box center [605, 188] width 189 height 29
type input "HM"
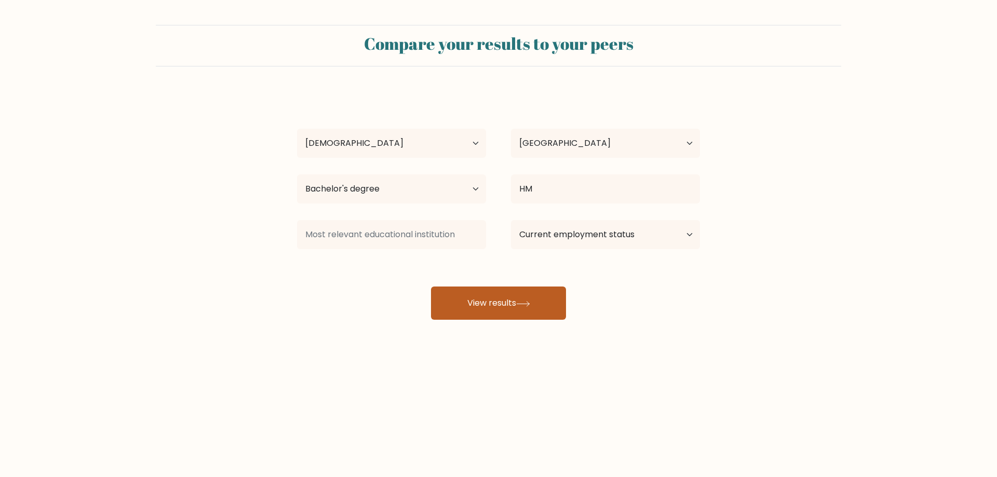
click at [544, 299] on button "View results" at bounding box center [498, 303] width 135 height 33
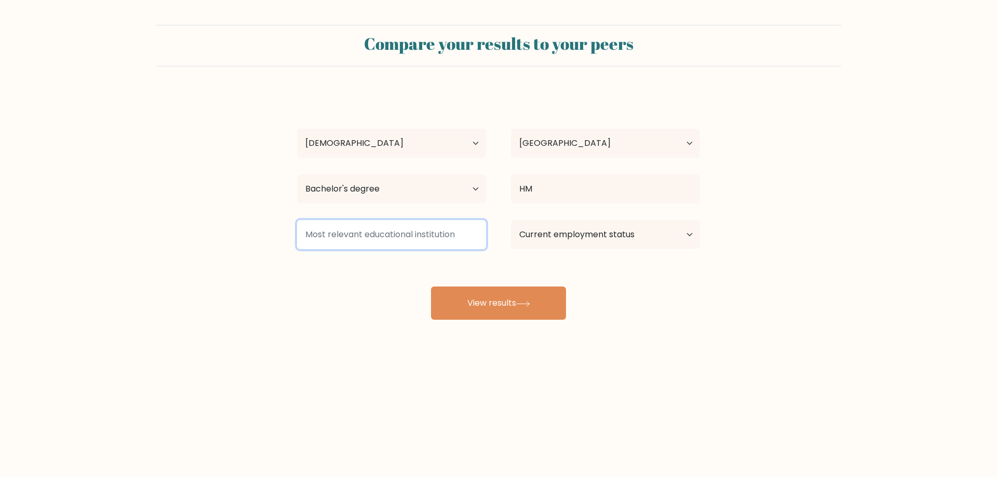
click at [428, 234] on input at bounding box center [391, 234] width 189 height 29
type input "A"
click at [598, 250] on div "Current employment status Employed Student Retired Other / prefer not to answer" at bounding box center [605, 234] width 214 height 37
click at [603, 239] on select "Current employment status Employed Student Retired Other / prefer not to answer" at bounding box center [605, 234] width 189 height 29
select select "other"
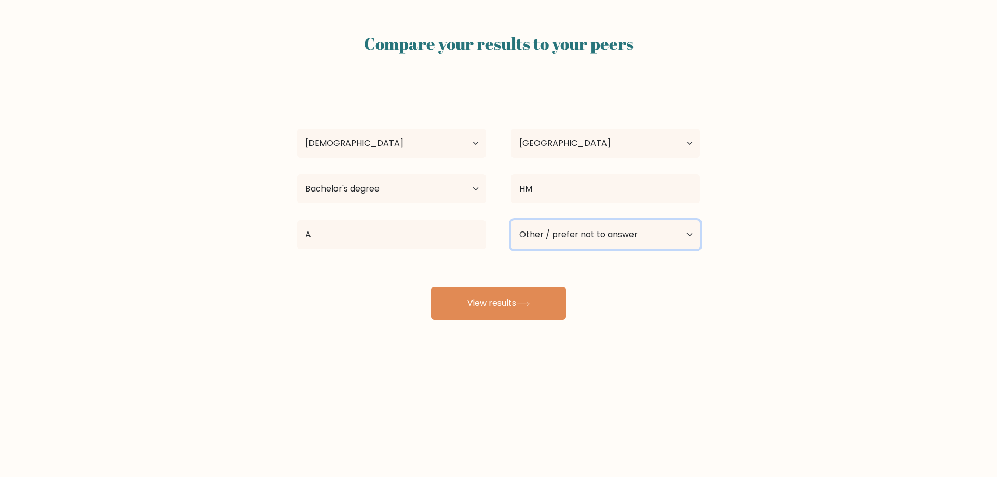
click at [511, 220] on select "Current employment status Employed Student Retired Other / prefer not to answer" at bounding box center [605, 234] width 189 height 29
click at [504, 303] on button "View results" at bounding box center [498, 303] width 135 height 33
